Goal: Find specific page/section: Find specific page/section

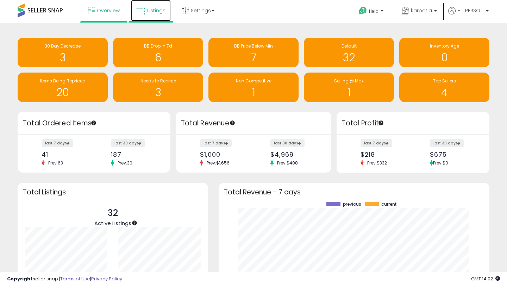
click at [155, 11] on span "Listings" at bounding box center [156, 10] width 18 height 7
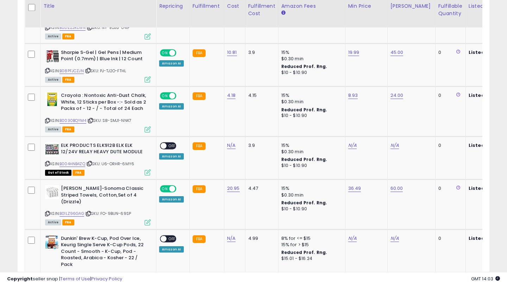
scroll to position [1396, 0]
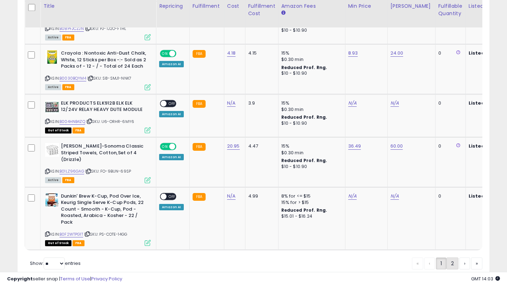
click at [471, 257] on link "2" at bounding box center [476, 263] width 11 height 12
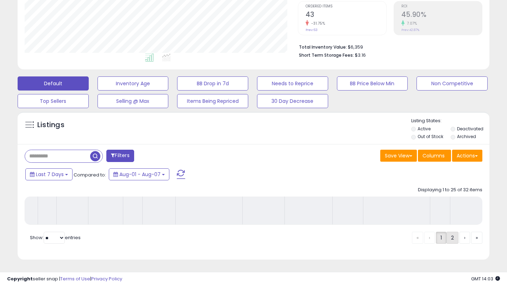
scroll to position [0, 0]
